Goal: Navigation & Orientation: Find specific page/section

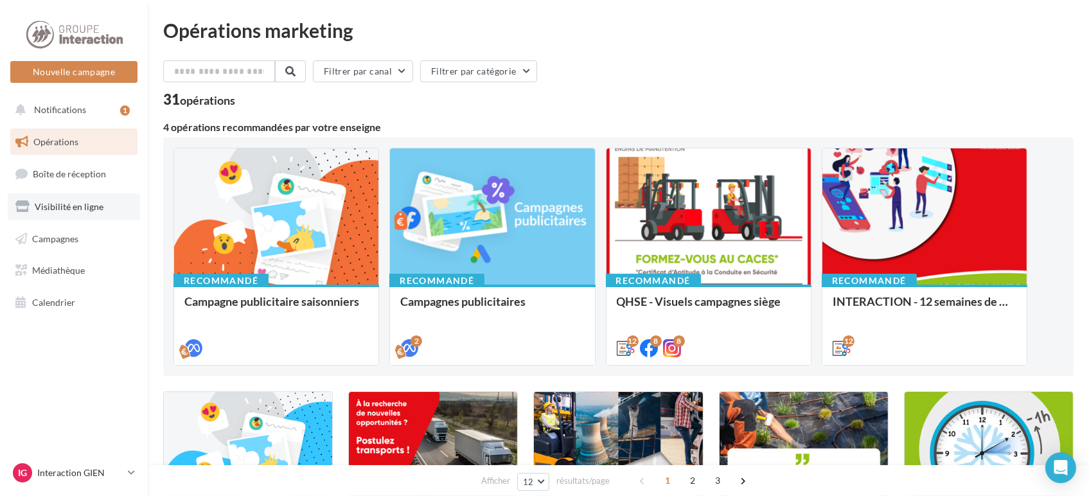
click at [65, 211] on span "Visibilité en ligne" at bounding box center [69, 206] width 69 height 11
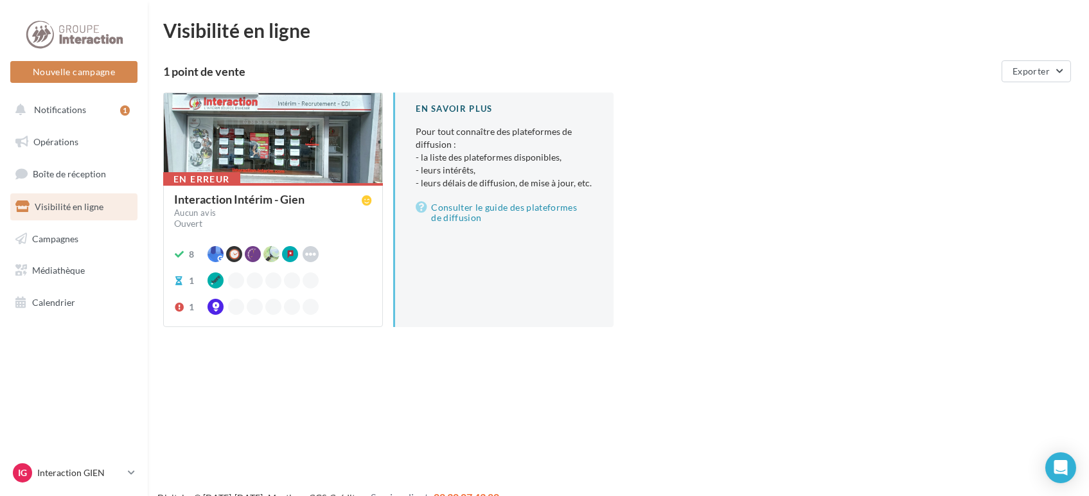
click at [69, 220] on link "Visibilité en ligne" at bounding box center [74, 206] width 132 height 27
click at [46, 177] on span "Boîte de réception" at bounding box center [69, 173] width 73 height 11
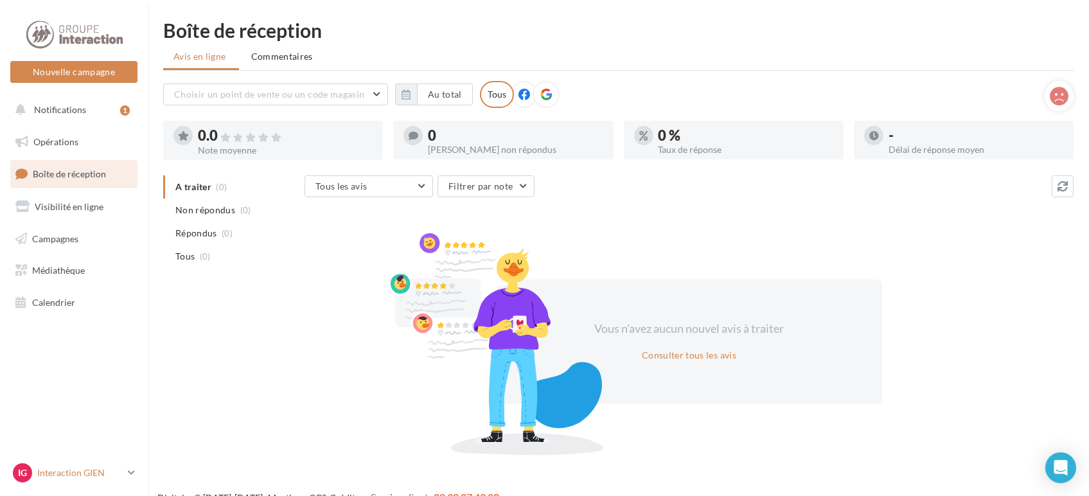
click at [110, 476] on p "Interaction GIEN" at bounding box center [79, 472] width 85 height 13
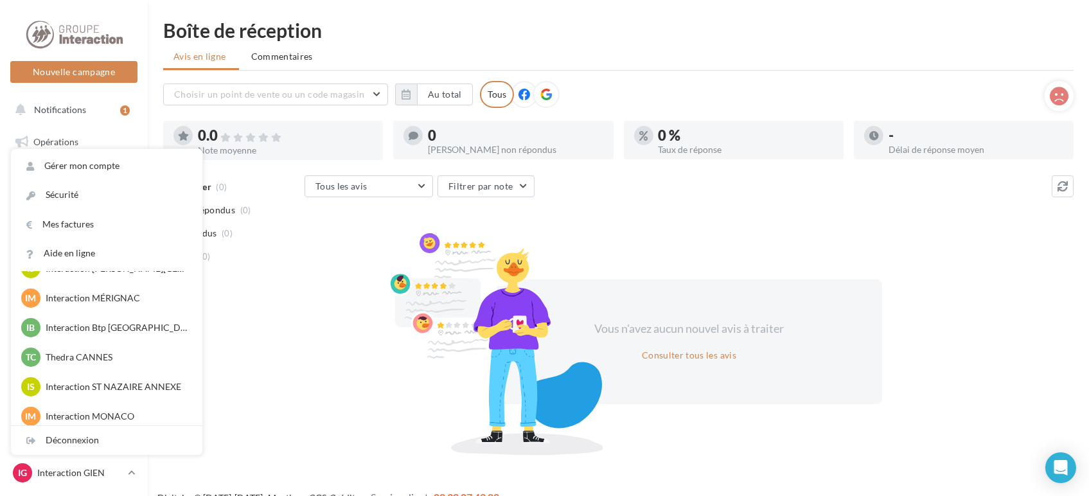
scroll to position [591, 0]
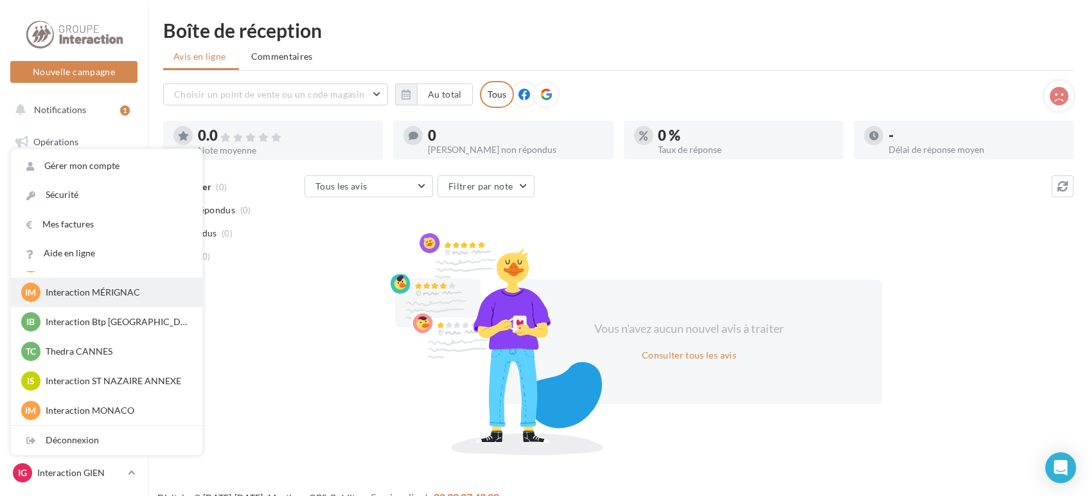
click at [125, 292] on p "Interaction MÉRIGNAC" at bounding box center [116, 292] width 141 height 13
